Goal: Navigation & Orientation: Find specific page/section

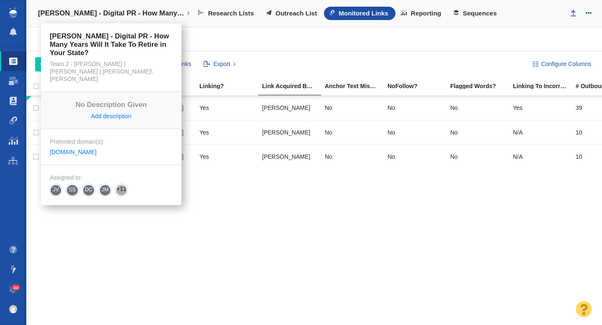
click at [104, 14] on h4 "[PERSON_NAME] - Digital PR - How Many Years Will It Take To Retire in Your Stat…" at bounding box center [111, 13] width 146 height 8
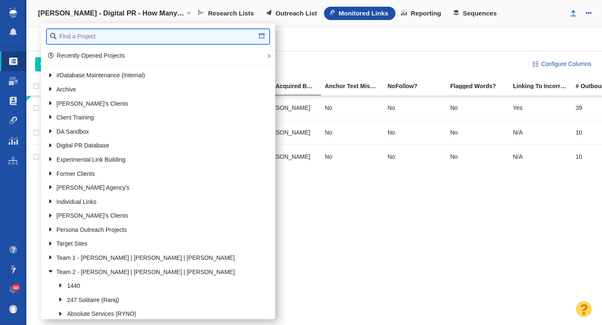
click at [102, 39] on input "text" at bounding box center [158, 36] width 222 height 15
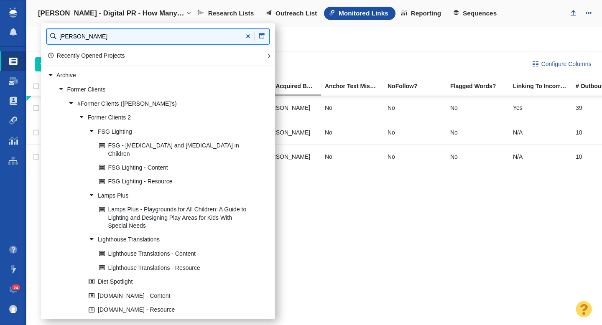
type input "[PERSON_NAME]"
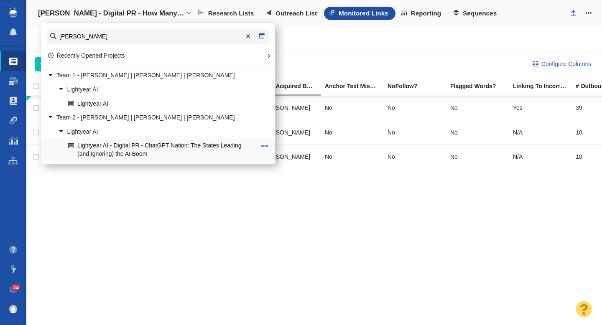
click at [143, 145] on link "Lightyear AI - Digital PR - ChatGPT Nation: The States Leading (and Ignoring) t…" at bounding box center [162, 150] width 192 height 21
